Goal: Entertainment & Leisure: Consume media (video, audio)

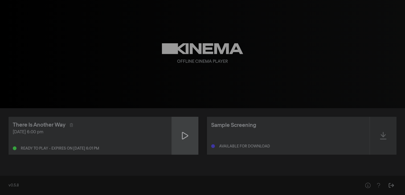
click at [189, 133] on div at bounding box center [185, 135] width 27 height 38
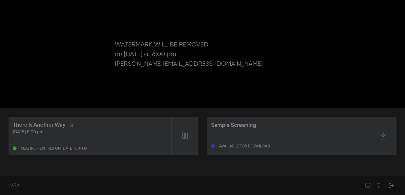
click at [377, 82] on div "pause 0:00:14 / 1:07:07 volume_up fullscreen settings closed_caption Captions O…" at bounding box center [202, 54] width 405 height 108
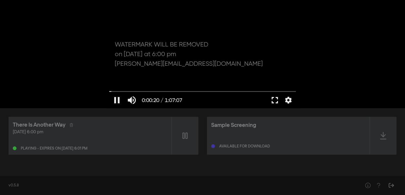
click at [271, 101] on button "fullscreen" at bounding box center [275, 100] width 15 height 16
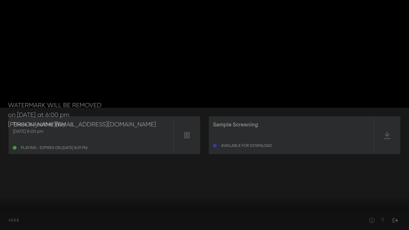
click at [10, 194] on button "pause" at bounding box center [10, 222] width 15 height 16
click at [3, 194] on input "Seek" at bounding box center [205, 213] width 404 height 3
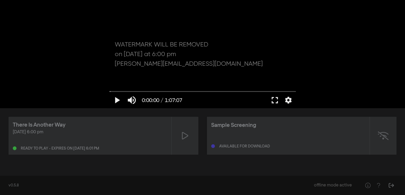
click at [316, 60] on div "play_arrow 0:00:00 / 1:07:07 volume_up fullscreen settings closed_caption Capti…" at bounding box center [202, 54] width 405 height 108
click at [116, 101] on button "play_arrow" at bounding box center [117, 100] width 15 height 16
click at [277, 102] on button "fullscreen" at bounding box center [275, 100] width 15 height 16
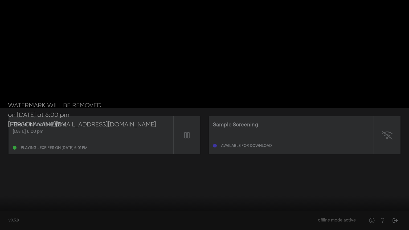
click at [12, 194] on button "pause" at bounding box center [10, 222] width 15 height 16
click at [3, 194] on input "Seek" at bounding box center [205, 213] width 404 height 3
click at [304, 28] on div at bounding box center [204, 115] width 409 height 230
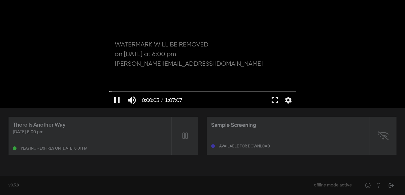
click at [198, 59] on div at bounding box center [203, 54] width 192 height 108
click at [111, 91] on input "Seek" at bounding box center [203, 91] width 187 height 3
drag, startPoint x: 111, startPoint y: 91, endPoint x: 99, endPoint y: 93, distance: 12.5
type input "0"
click at [110, 93] on input "Seek" at bounding box center [203, 91] width 187 height 3
